Goal: Information Seeking & Learning: Learn about a topic

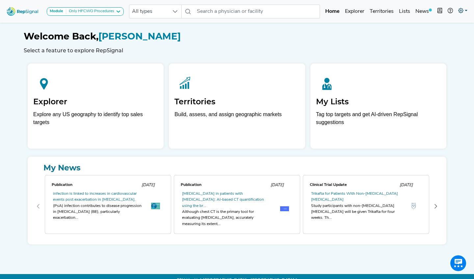
click at [461, 13] on icon at bounding box center [460, 10] width 5 height 5
click at [430, 38] on link "Admin" at bounding box center [443, 41] width 52 height 13
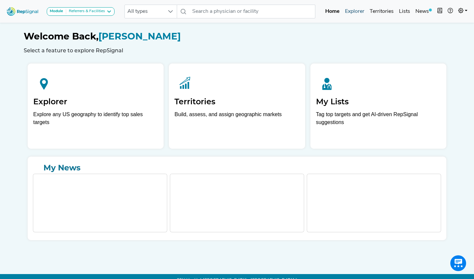
click at [351, 16] on link "Explorer" at bounding box center [354, 11] width 25 height 13
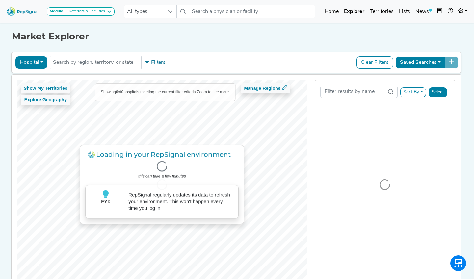
click at [32, 59] on button "Hospital" at bounding box center [31, 62] width 32 height 13
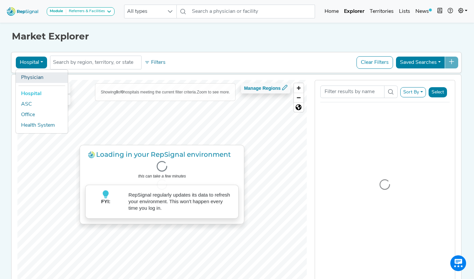
click at [32, 75] on link "Physician" at bounding box center [42, 77] width 52 height 11
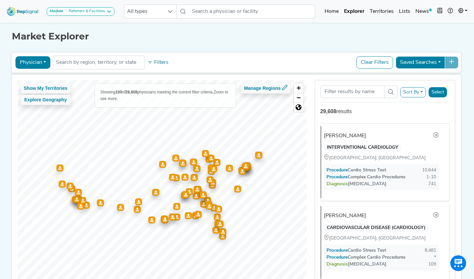
click at [411, 92] on button "Sort By" at bounding box center [413, 92] width 26 height 10
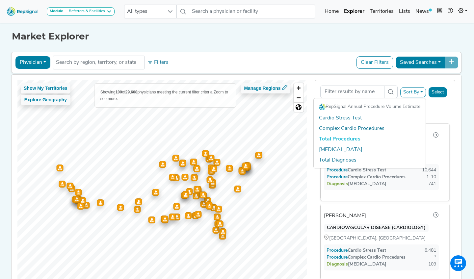
click at [209, 40] on h1 "Market Explorer" at bounding box center [237, 36] width 450 height 11
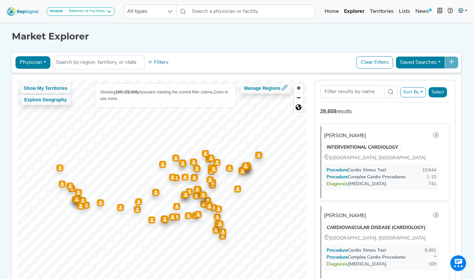
click at [462, 10] on icon at bounding box center [460, 10] width 5 height 5
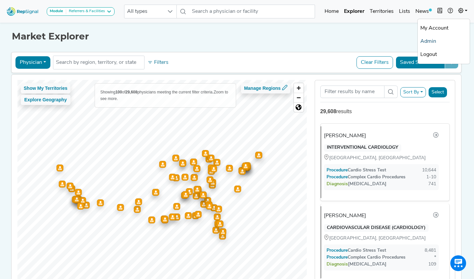
click at [431, 42] on link "Admin" at bounding box center [443, 41] width 52 height 13
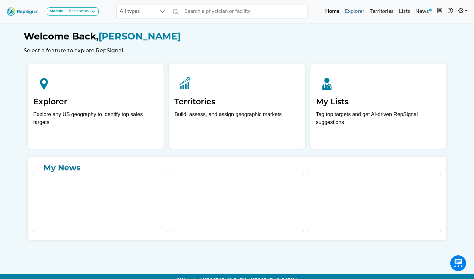
click at [356, 14] on link "Explorer" at bounding box center [354, 11] width 25 height 13
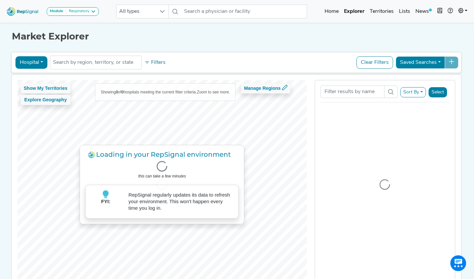
click at [71, 7] on button "Module Respiratory" at bounding box center [73, 11] width 52 height 9
drag, startPoint x: 71, startPoint y: 9, endPoint x: 107, endPoint y: 14, distance: 36.2
click at [71, 9] on div "Respiratory" at bounding box center [77, 11] width 23 height 5
click at [91, 12] on icon at bounding box center [92, 11] width 5 height 5
click at [207, 32] on h1 "Market Explorer" at bounding box center [237, 36] width 450 height 11
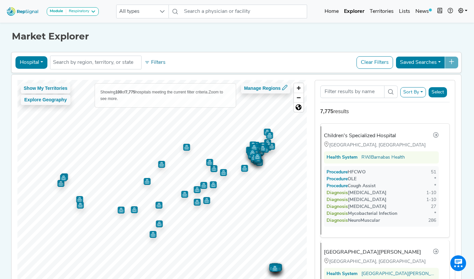
click at [44, 61] on button "Hospital" at bounding box center [31, 62] width 32 height 13
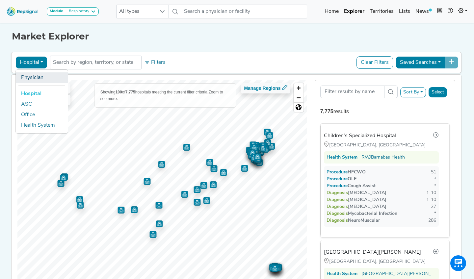
click at [34, 74] on link "Physician" at bounding box center [42, 77] width 52 height 11
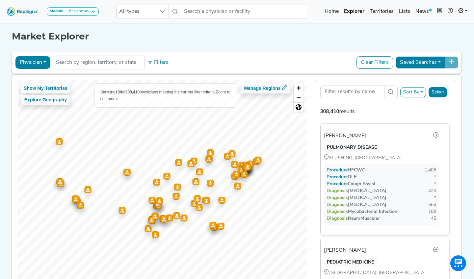
click at [77, 9] on div "Respiratory" at bounding box center [77, 11] width 23 height 5
click at [74, 25] on link "Only HFCWO Procedures" at bounding box center [79, 24] width 64 height 10
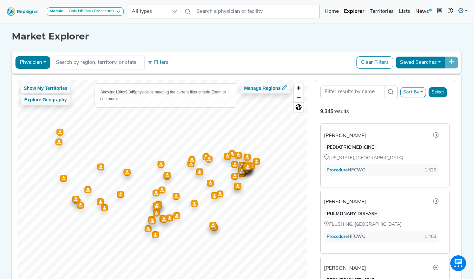
click at [460, 13] on icon at bounding box center [460, 10] width 5 height 5
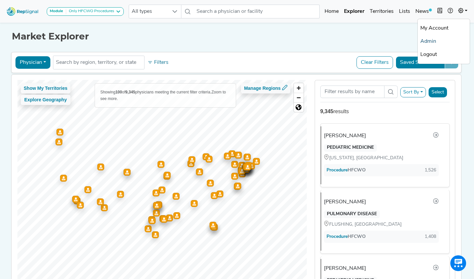
click at [432, 39] on link "Admin" at bounding box center [443, 41] width 52 height 13
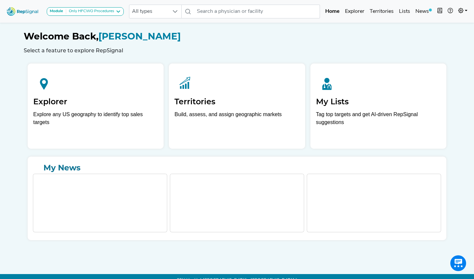
click at [470, 9] on div "Module Only HFCWO Procedures Only HFCWO Procedures Pulmonary Respiratory All ty…" at bounding box center [237, 11] width 474 height 17
click at [466, 9] on link at bounding box center [462, 11] width 14 height 13
click at [433, 42] on link "Admin" at bounding box center [443, 41] width 52 height 13
click at [97, 13] on div "Compression Devices" at bounding box center [86, 11] width 41 height 5
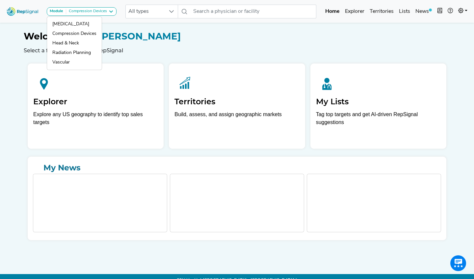
click at [213, 40] on h1 "Welcome Back, [PERSON_NAME]" at bounding box center [237, 36] width 426 height 11
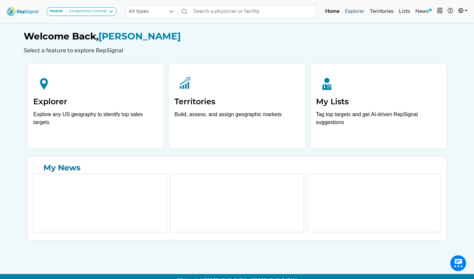
click at [362, 13] on link "Explorer" at bounding box center [354, 11] width 25 height 13
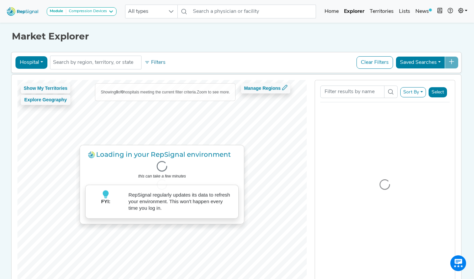
click at [35, 63] on button "Hospital" at bounding box center [31, 62] width 32 height 13
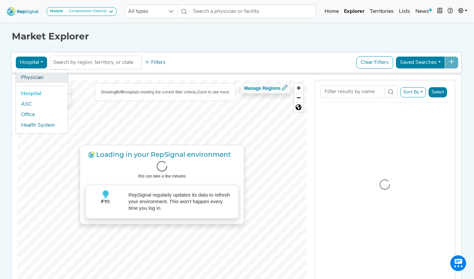
click at [33, 80] on link "Physician" at bounding box center [42, 77] width 52 height 11
